Goal: Task Accomplishment & Management: Use online tool/utility

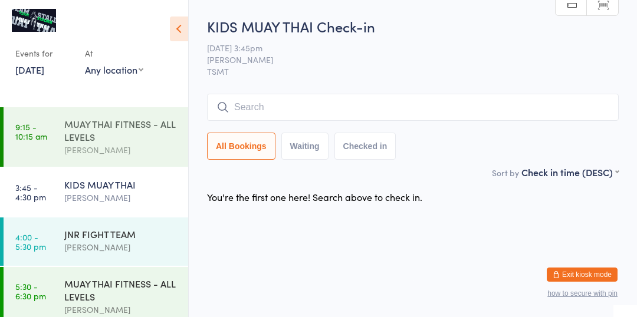
click at [142, 144] on div "[PERSON_NAME]" at bounding box center [121, 150] width 114 height 14
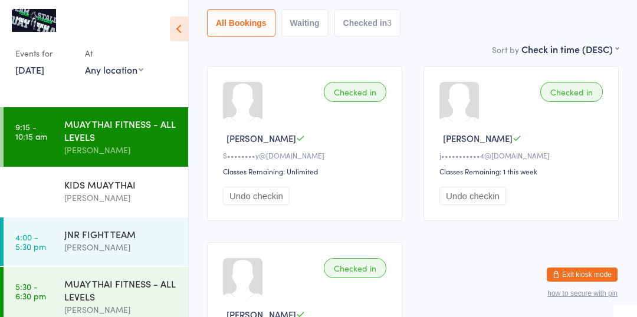
scroll to position [136, 0]
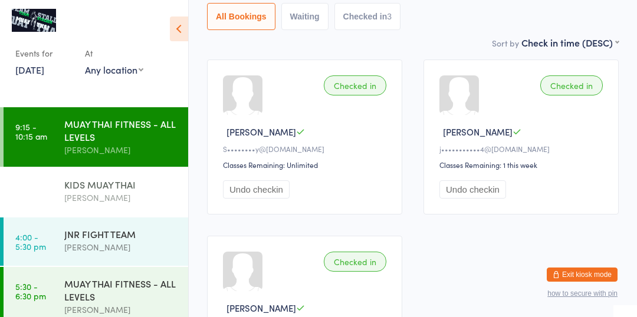
click at [139, 190] on div "KIDS MUAY THAI" at bounding box center [121, 184] width 114 height 13
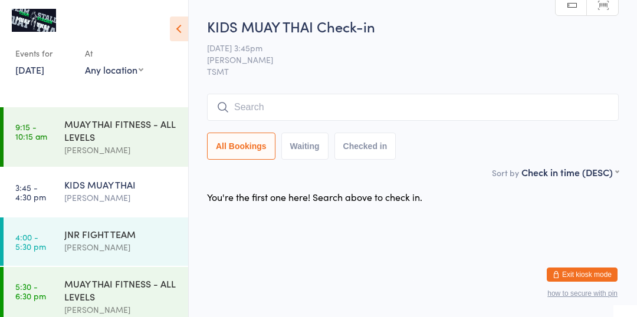
click at [88, 191] on div "KIDS MUAY THAI" at bounding box center [121, 184] width 114 height 13
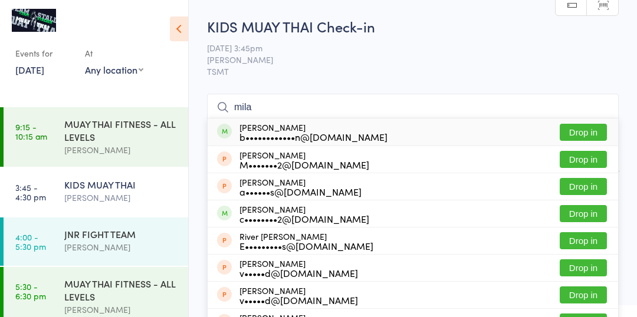
type input "mila"
click at [593, 133] on button "Drop in" at bounding box center [583, 132] width 47 height 17
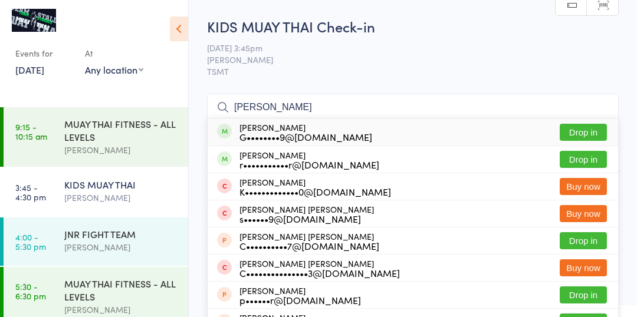
type input "cooper"
click at [586, 160] on button "Drop in" at bounding box center [583, 159] width 47 height 17
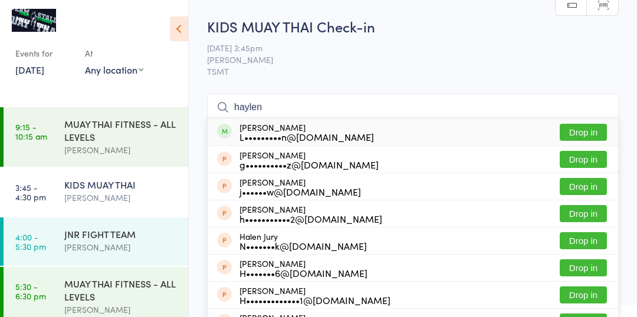
type input "haylen"
click at [585, 132] on button "Drop in" at bounding box center [583, 132] width 47 height 17
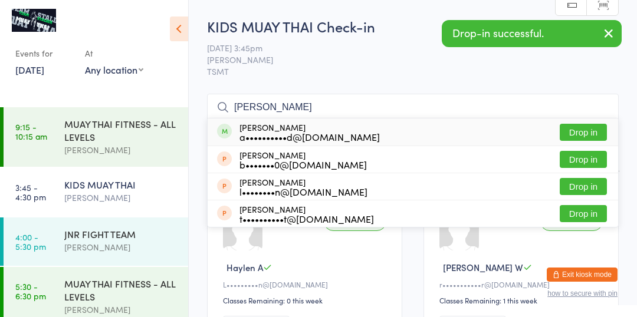
type input "tate"
click at [581, 126] on button "Drop in" at bounding box center [583, 132] width 47 height 17
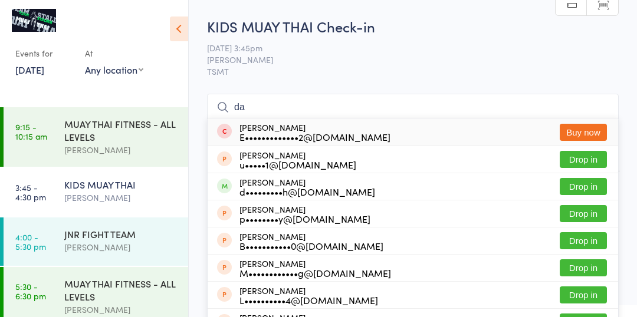
type input "day"
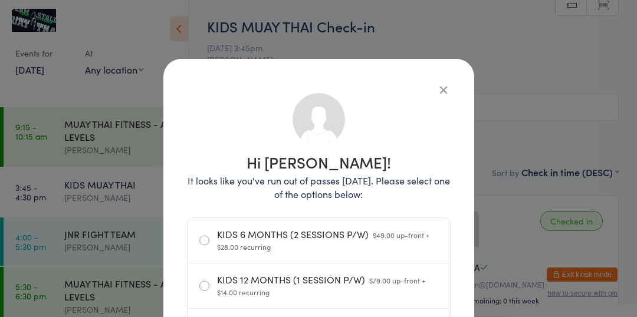
click at [438, 96] on icon "button" at bounding box center [443, 89] width 13 height 13
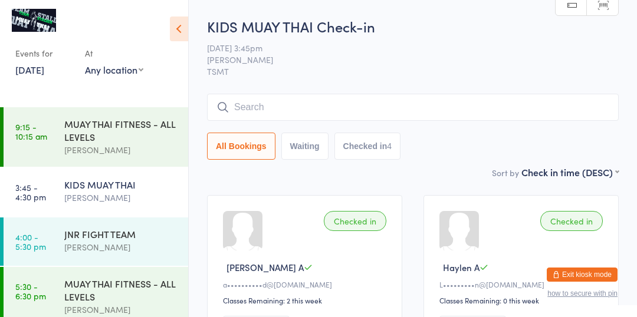
click at [370, 111] on input "search" at bounding box center [413, 107] width 412 height 27
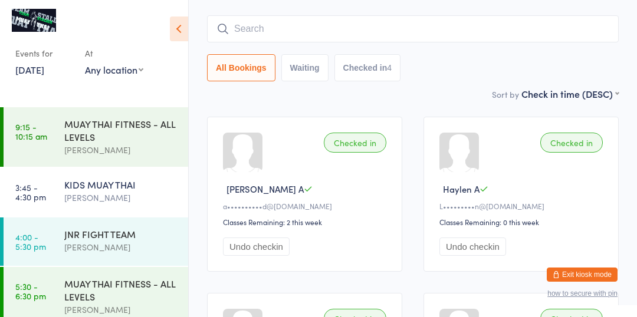
scroll to position [94, 0]
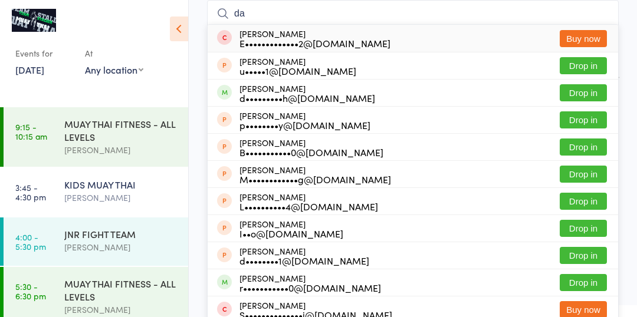
type input "day"
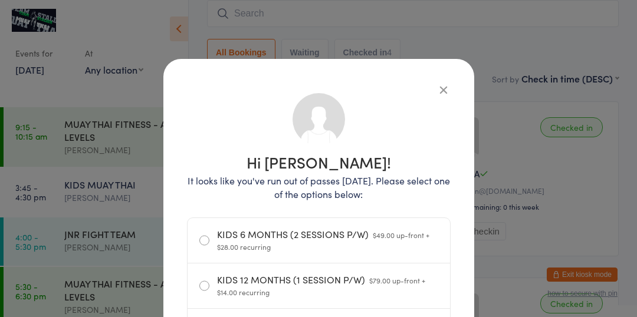
click at [445, 85] on icon "button" at bounding box center [443, 89] width 13 height 13
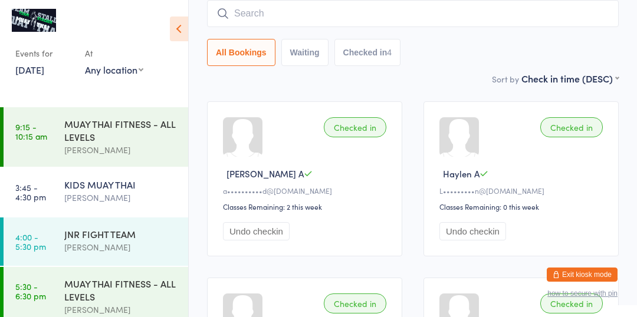
click at [333, 15] on input "search" at bounding box center [413, 13] width 412 height 27
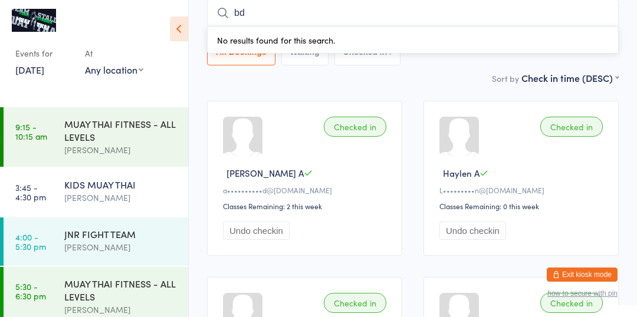
type input "b"
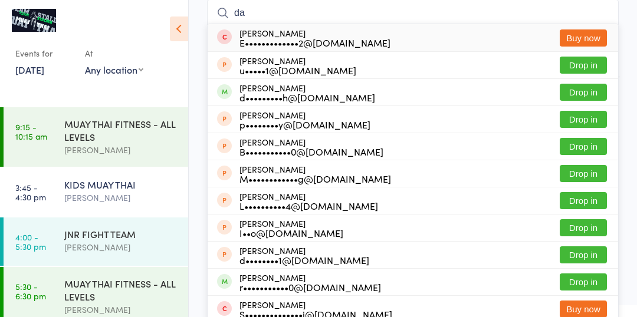
type input "day"
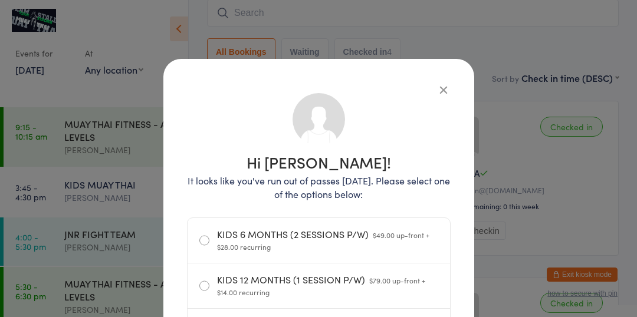
click at [441, 91] on icon "button" at bounding box center [443, 89] width 13 height 13
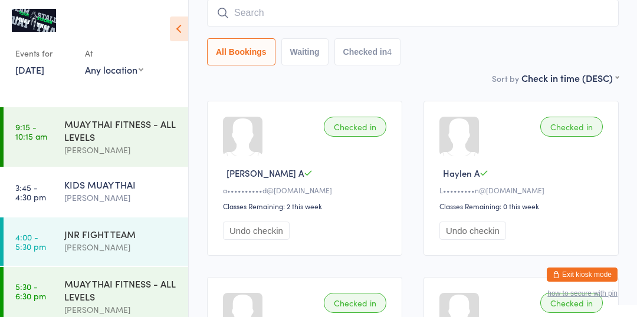
click at [342, 9] on input "search" at bounding box center [413, 12] width 412 height 27
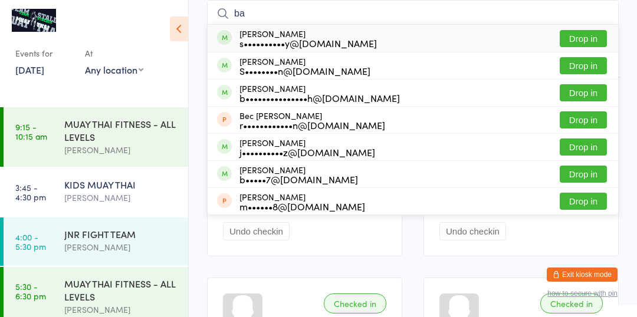
type input "ba"
click at [584, 154] on button "Drop in" at bounding box center [583, 147] width 47 height 17
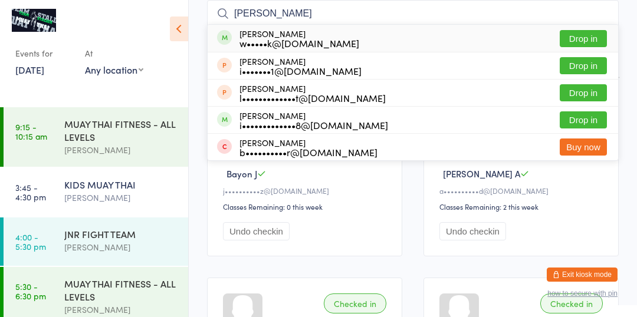
type input "isaac"
click at [292, 38] on div "w•••••k@me.com" at bounding box center [299, 42] width 120 height 9
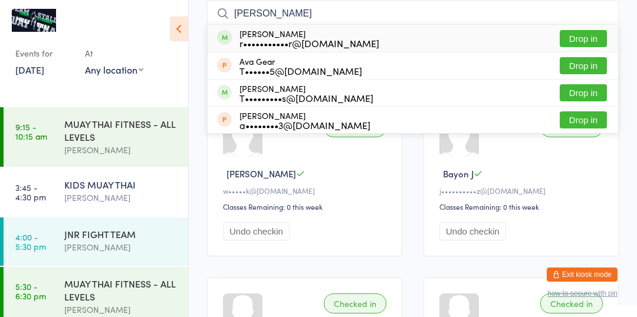
type input "ava w"
click at [591, 40] on button "Drop in" at bounding box center [583, 38] width 47 height 17
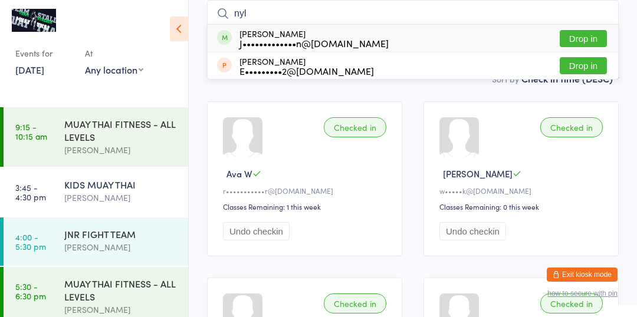
type input "nyl"
click at [338, 39] on div "J•••••••••••••n@hotmail.com.au" at bounding box center [313, 42] width 149 height 9
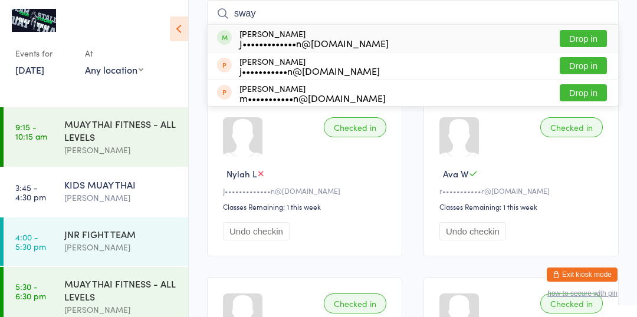
type input "sway"
click at [567, 38] on button "Drop in" at bounding box center [583, 38] width 47 height 17
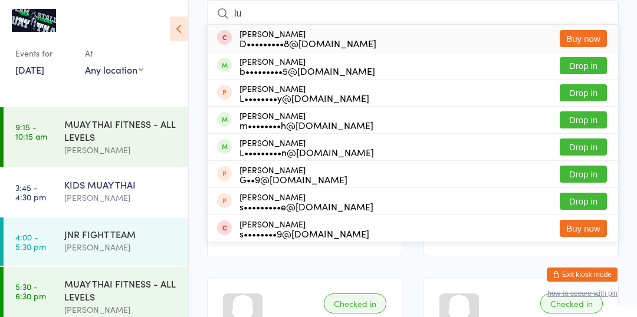
type input "lu"
click at [593, 65] on button "Drop in" at bounding box center [583, 65] width 47 height 17
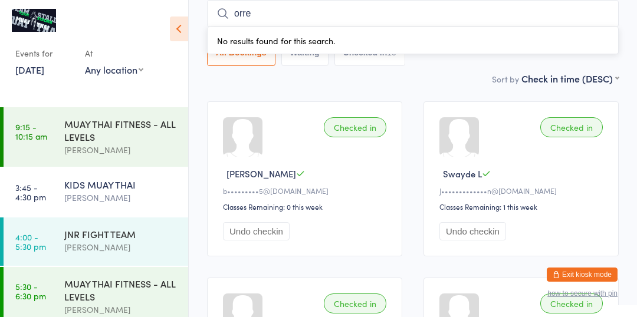
type input "orre"
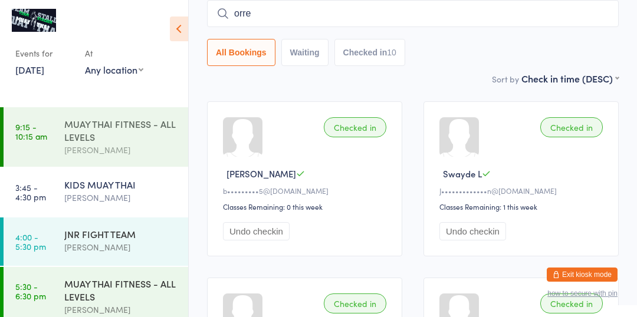
click at [19, 154] on link "9:15 - 10:15 am MUAY THAI FITNESS - ALL LEVELS Brodie Stalder" at bounding box center [96, 137] width 185 height 60
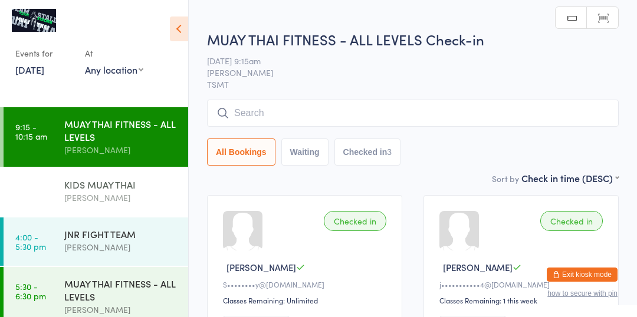
click at [88, 195] on div "Elise Stalder" at bounding box center [121, 198] width 114 height 14
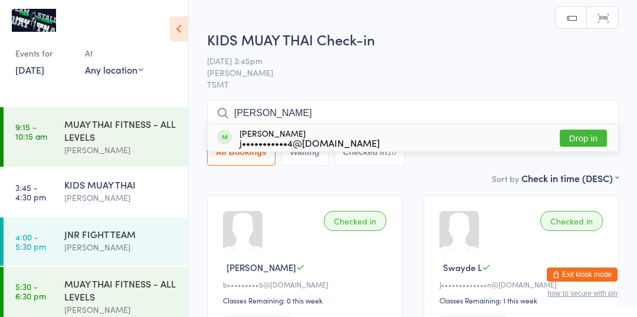
type input "orest"
click at [570, 136] on button "Drop in" at bounding box center [583, 138] width 47 height 17
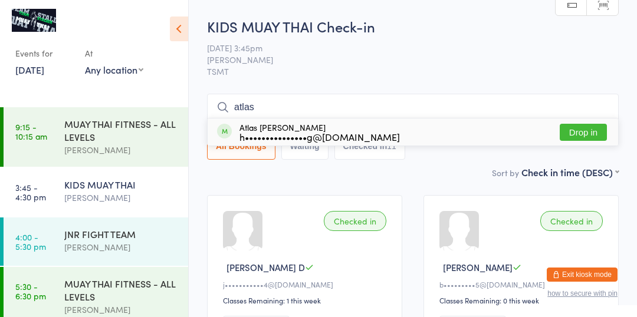
type input "atlas"
click at [582, 134] on button "Drop in" at bounding box center [583, 132] width 47 height 17
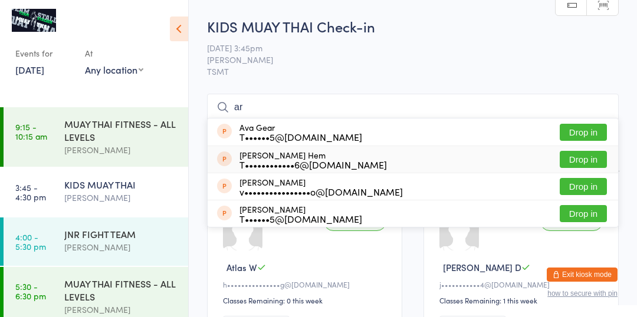
type input "ar"
click at [264, 160] on div "T••••••••••••6@gmail.com" at bounding box center [312, 164] width 147 height 9
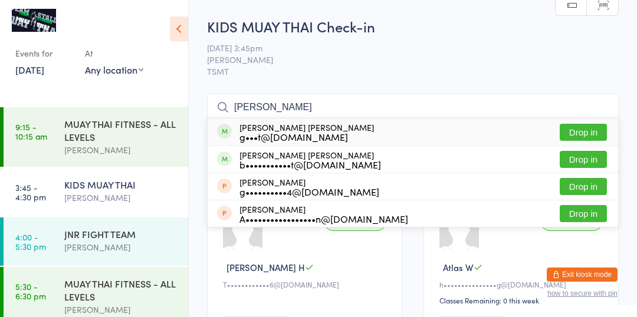
type input "hendricks"
click at [296, 137] on div "g•••t@breese2you.com" at bounding box center [306, 136] width 134 height 9
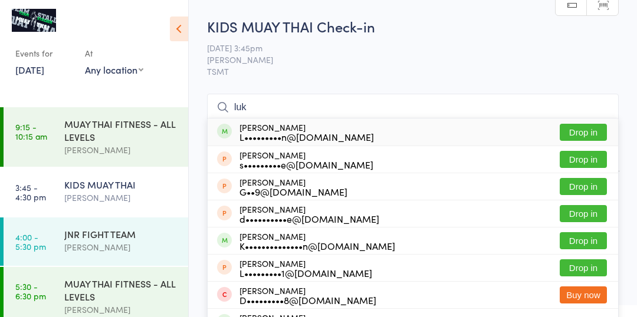
type input "luk"
click at [595, 245] on button "Drop in" at bounding box center [583, 240] width 47 height 17
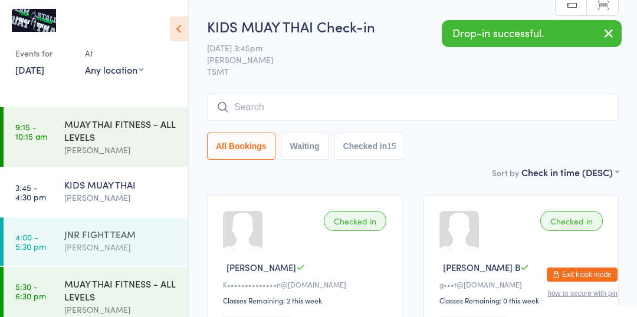
click at [81, 255] on div "JNR FIGHT TEAM Brodie Stalder" at bounding box center [126, 241] width 124 height 47
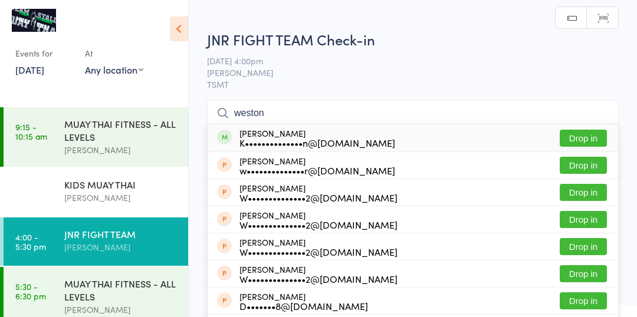
type input "weston"
click at [592, 137] on button "Drop in" at bounding box center [583, 138] width 47 height 17
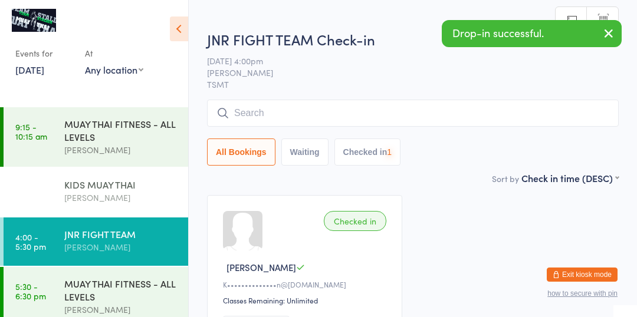
click at [88, 192] on div "Elise Stalder" at bounding box center [121, 198] width 114 height 14
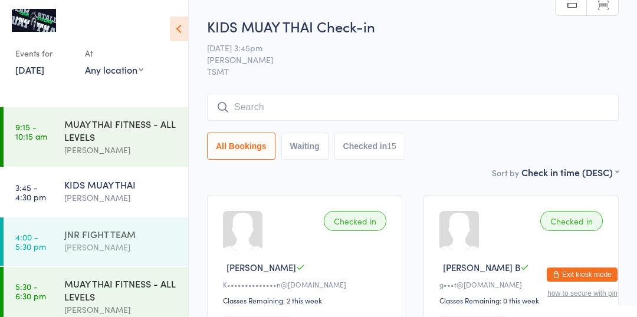
click at [68, 241] on div "[PERSON_NAME]" at bounding box center [121, 248] width 114 height 14
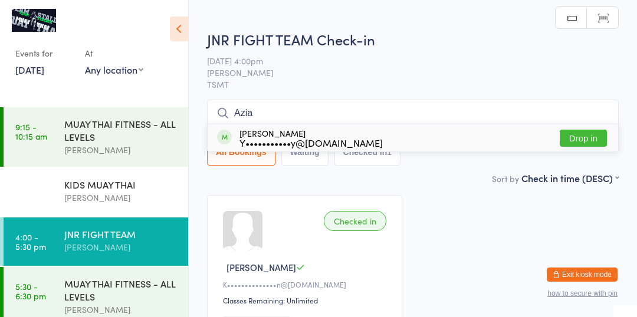
type input "Azia"
click at [594, 139] on button "Drop in" at bounding box center [583, 138] width 47 height 17
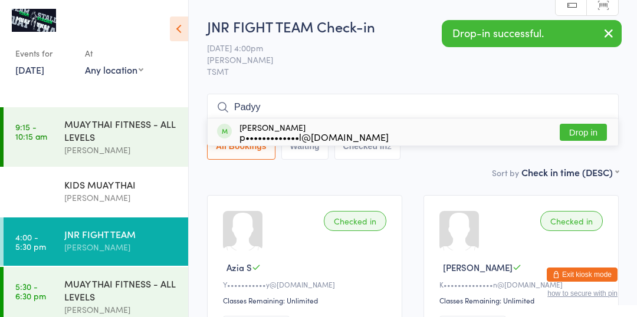
type input "Padyy"
click at [576, 140] on button "Drop in" at bounding box center [583, 132] width 47 height 17
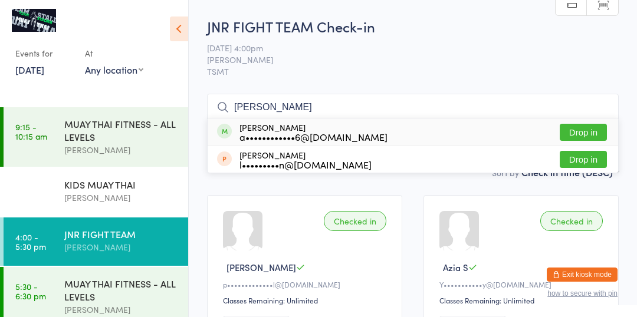
type input "Lyla"
click at [580, 130] on button "Drop in" at bounding box center [583, 132] width 47 height 17
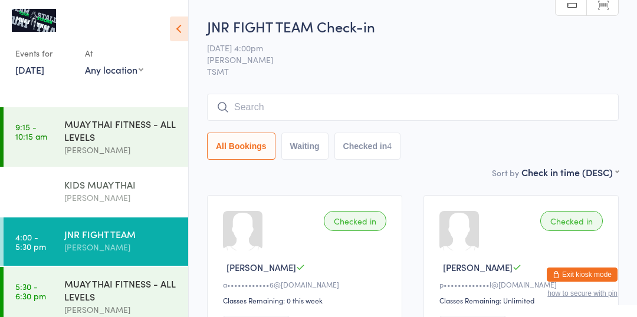
click at [117, 180] on div "KIDS MUAY THAI" at bounding box center [121, 184] width 114 height 13
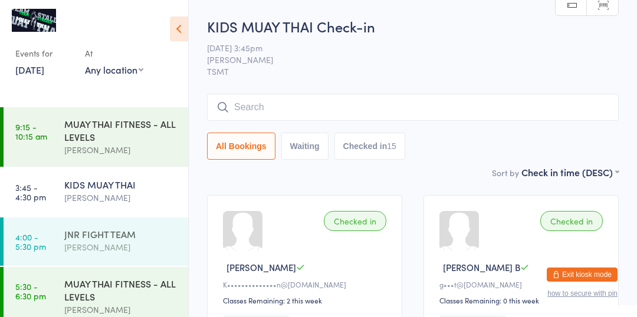
click at [86, 239] on div "JNR FIGHT TEAM" at bounding box center [121, 234] width 114 height 13
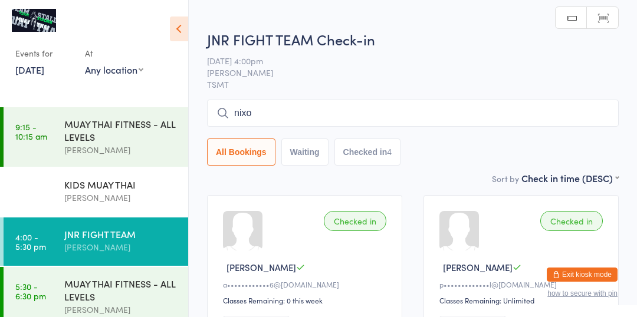
type input "nixon"
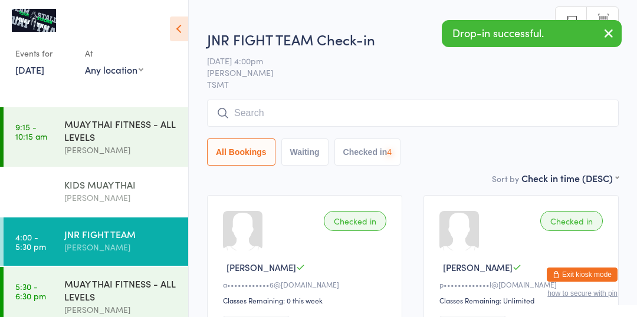
click at [91, 198] on div "Elise Stalder" at bounding box center [121, 198] width 114 height 14
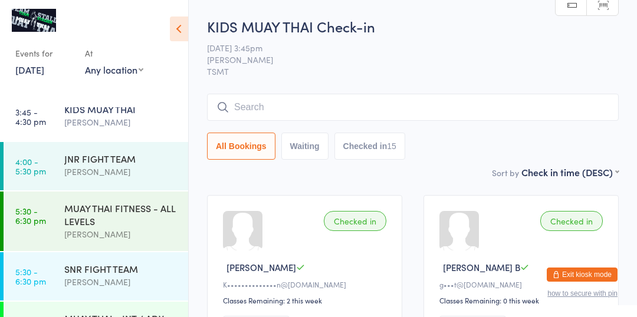
scroll to position [90, 0]
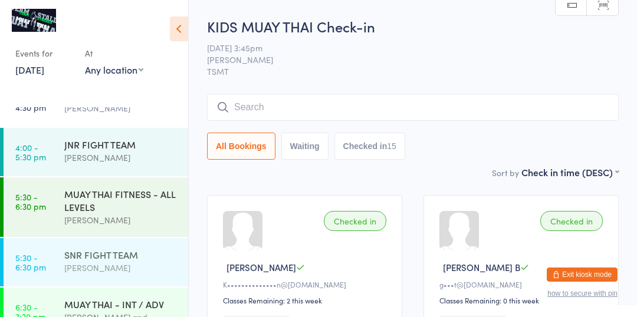
click at [98, 265] on div "[PERSON_NAME]" at bounding box center [121, 268] width 114 height 14
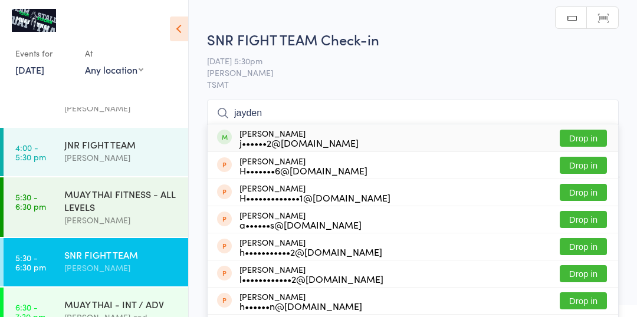
type input "jayden"
click at [596, 135] on button "Drop in" at bounding box center [583, 138] width 47 height 17
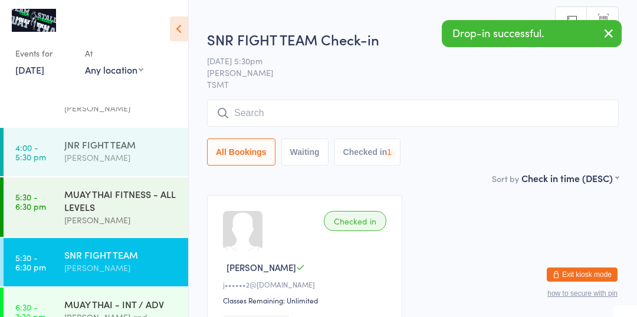
click at [138, 157] on div "[PERSON_NAME]" at bounding box center [121, 158] width 114 height 14
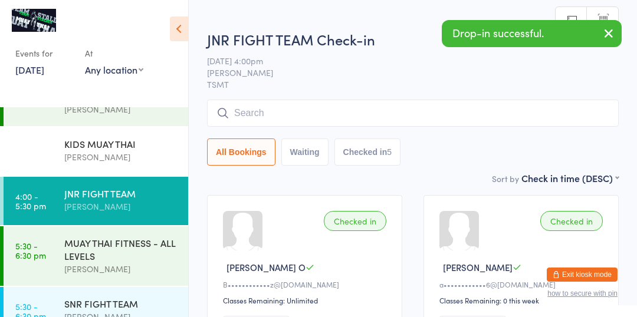
scroll to position [33, 0]
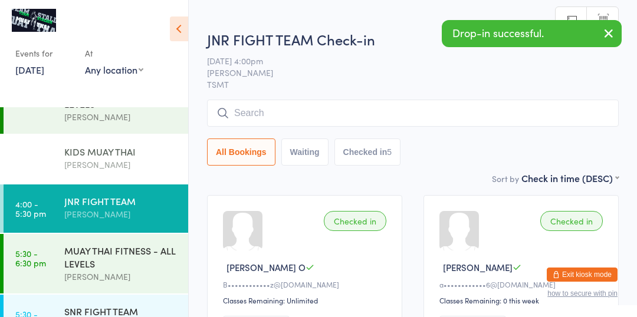
click at [154, 148] on div "KIDS MUAY THAI" at bounding box center [121, 151] width 114 height 13
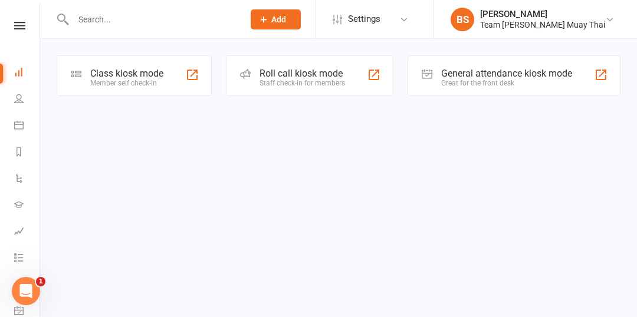
click at [123, 68] on div "Class kiosk mode" at bounding box center [126, 73] width 73 height 11
